Goal: Task Accomplishment & Management: Manage account settings

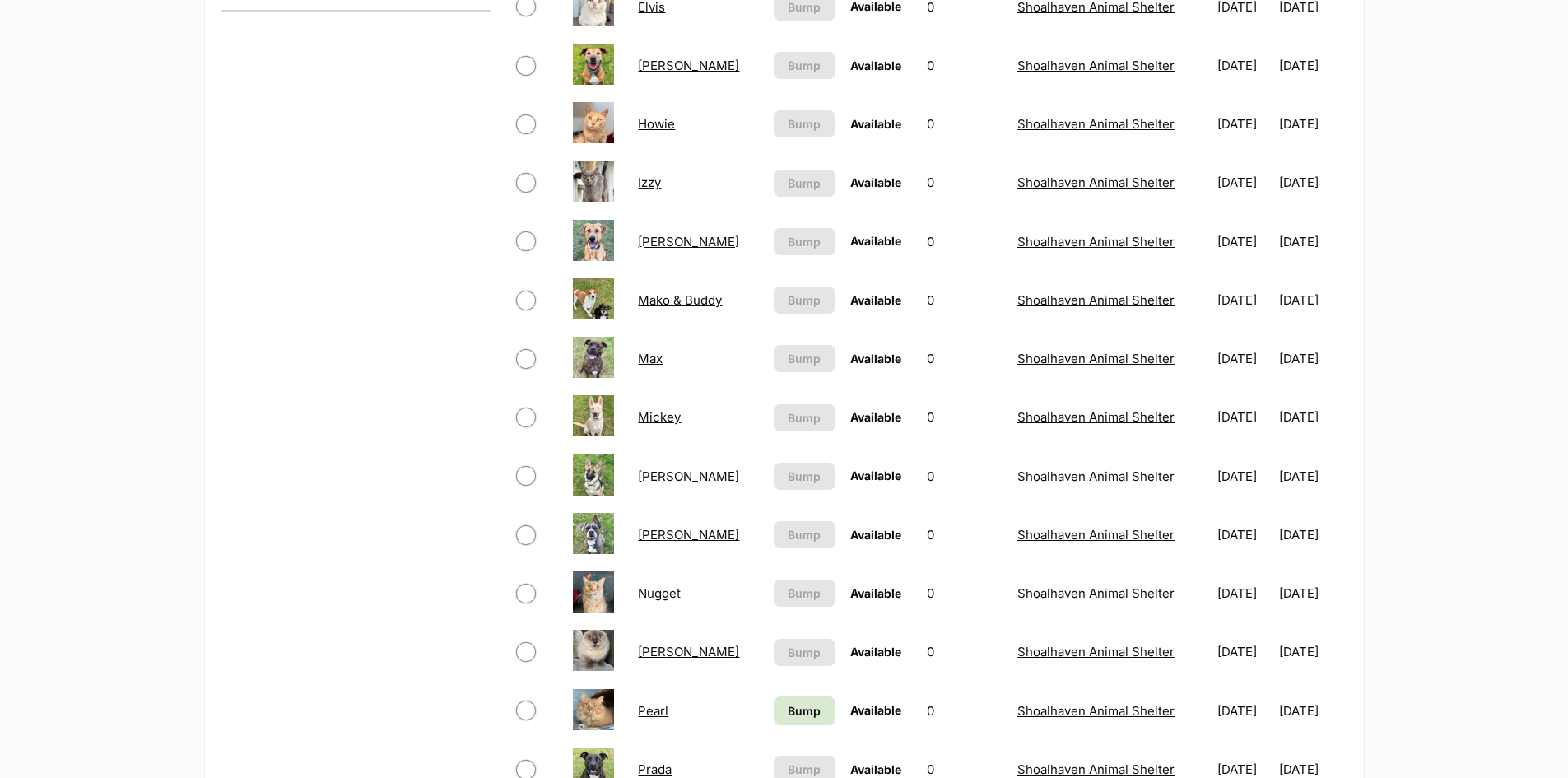
scroll to position [988, 0]
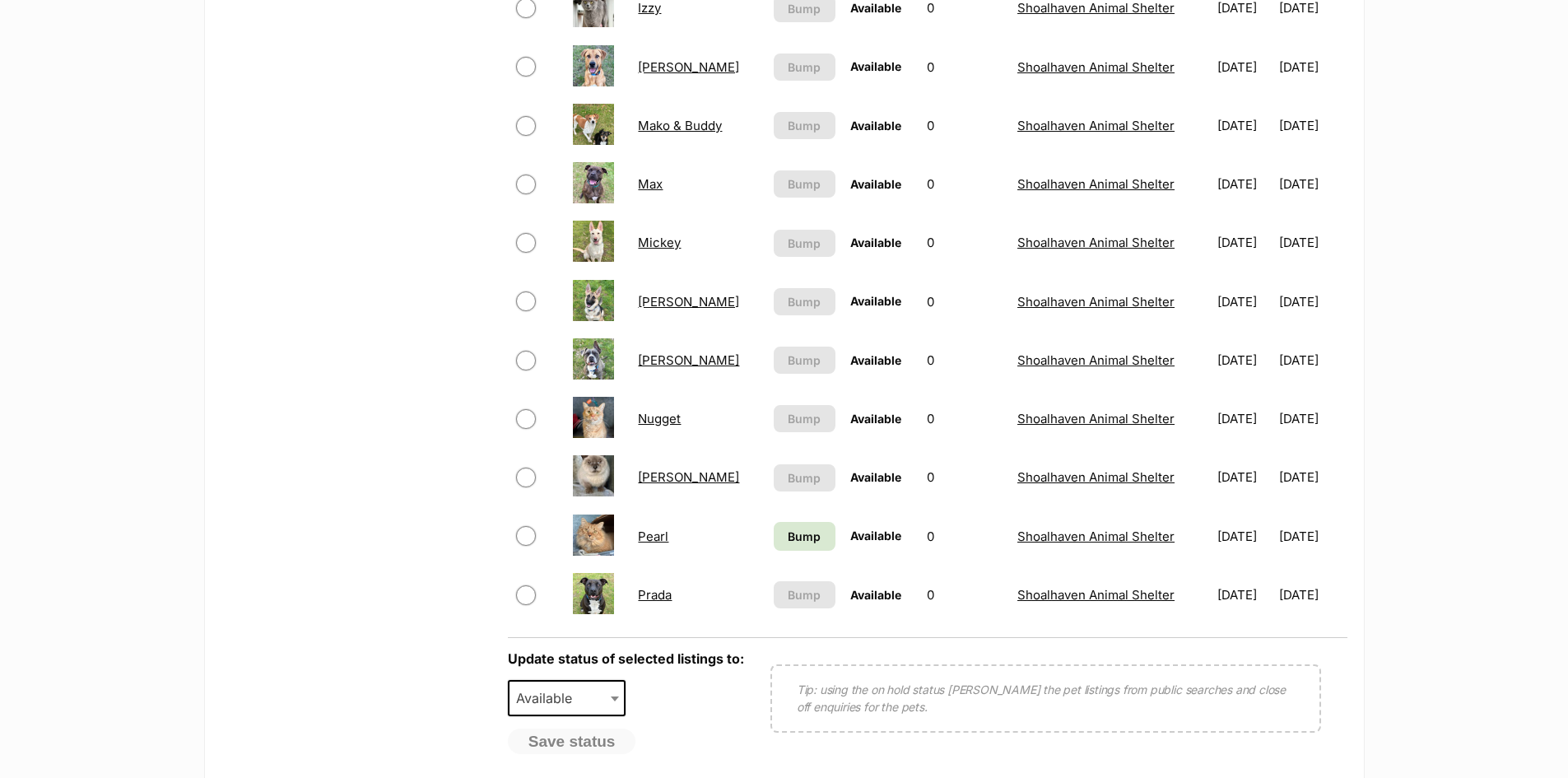
click at [645, 473] on link "[PERSON_NAME]" at bounding box center [688, 477] width 101 height 16
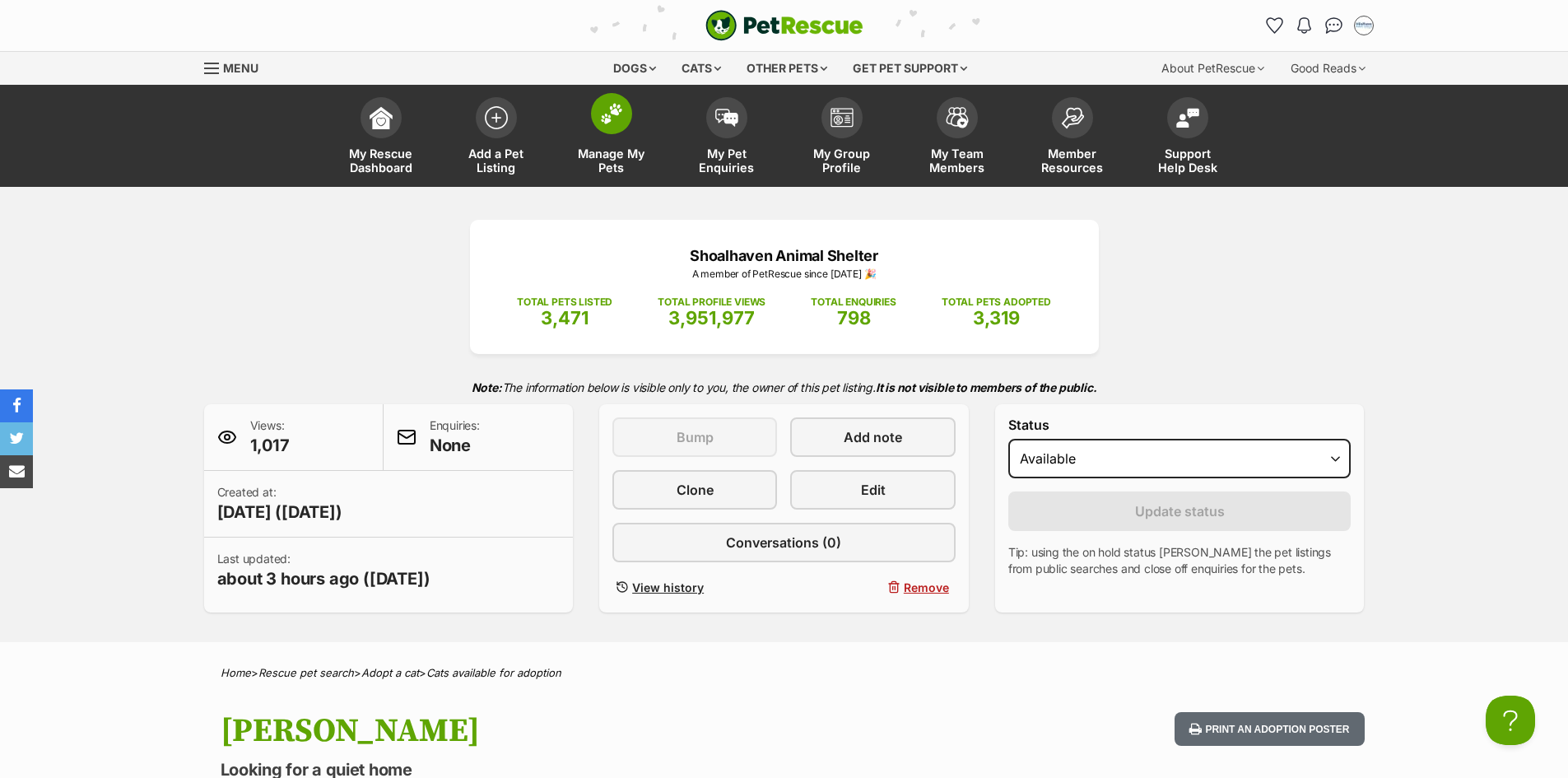
click at [613, 157] on span "Manage My Pets" at bounding box center [611, 161] width 74 height 28
